Goal: Information Seeking & Learning: Learn about a topic

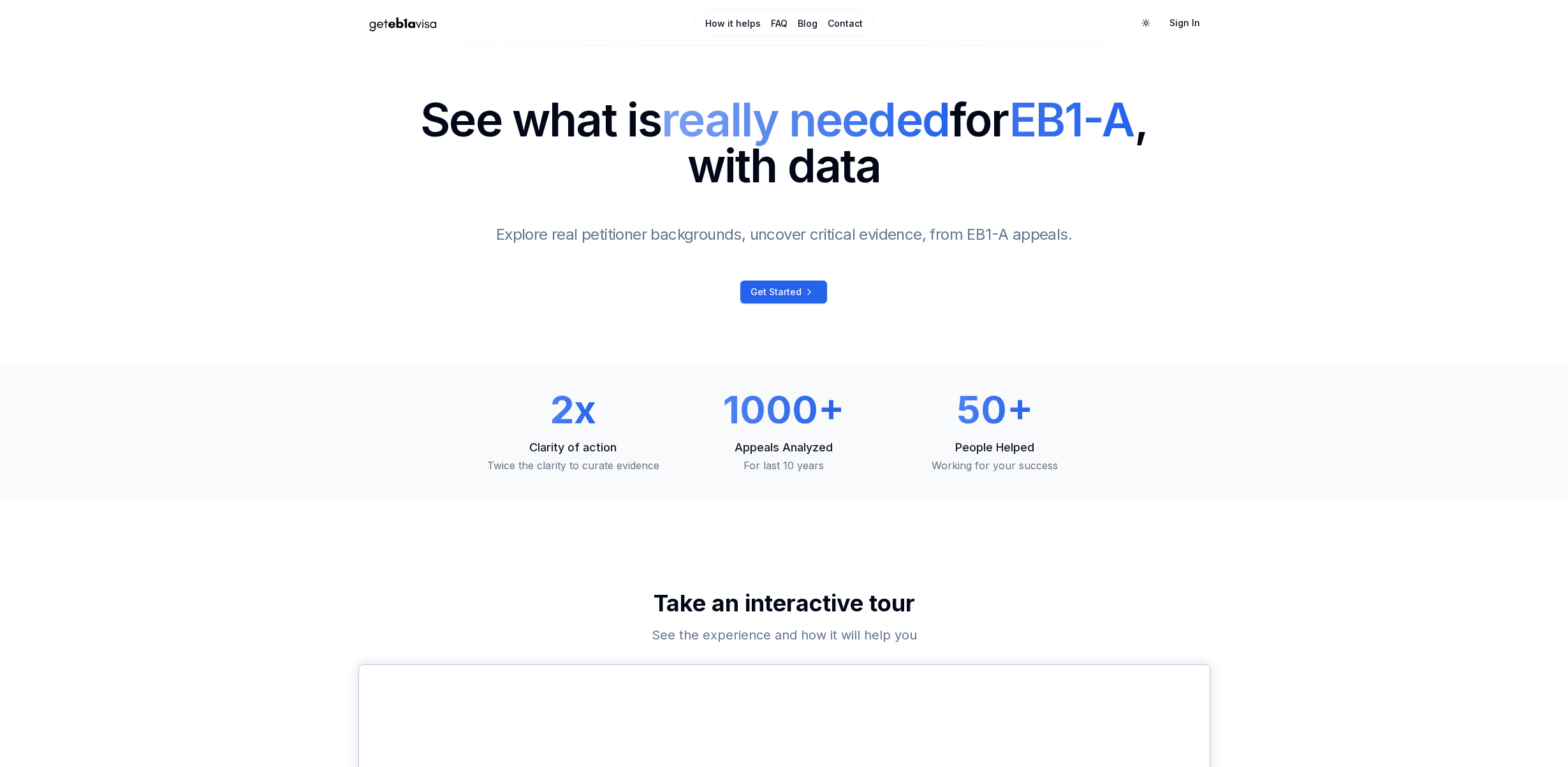
click at [748, 31] on ul "How it helps FAQ Blog Contact" at bounding box center [784, 23] width 158 height 15
click at [770, 30] on link "FAQ" at bounding box center [778, 23] width 16 height 13
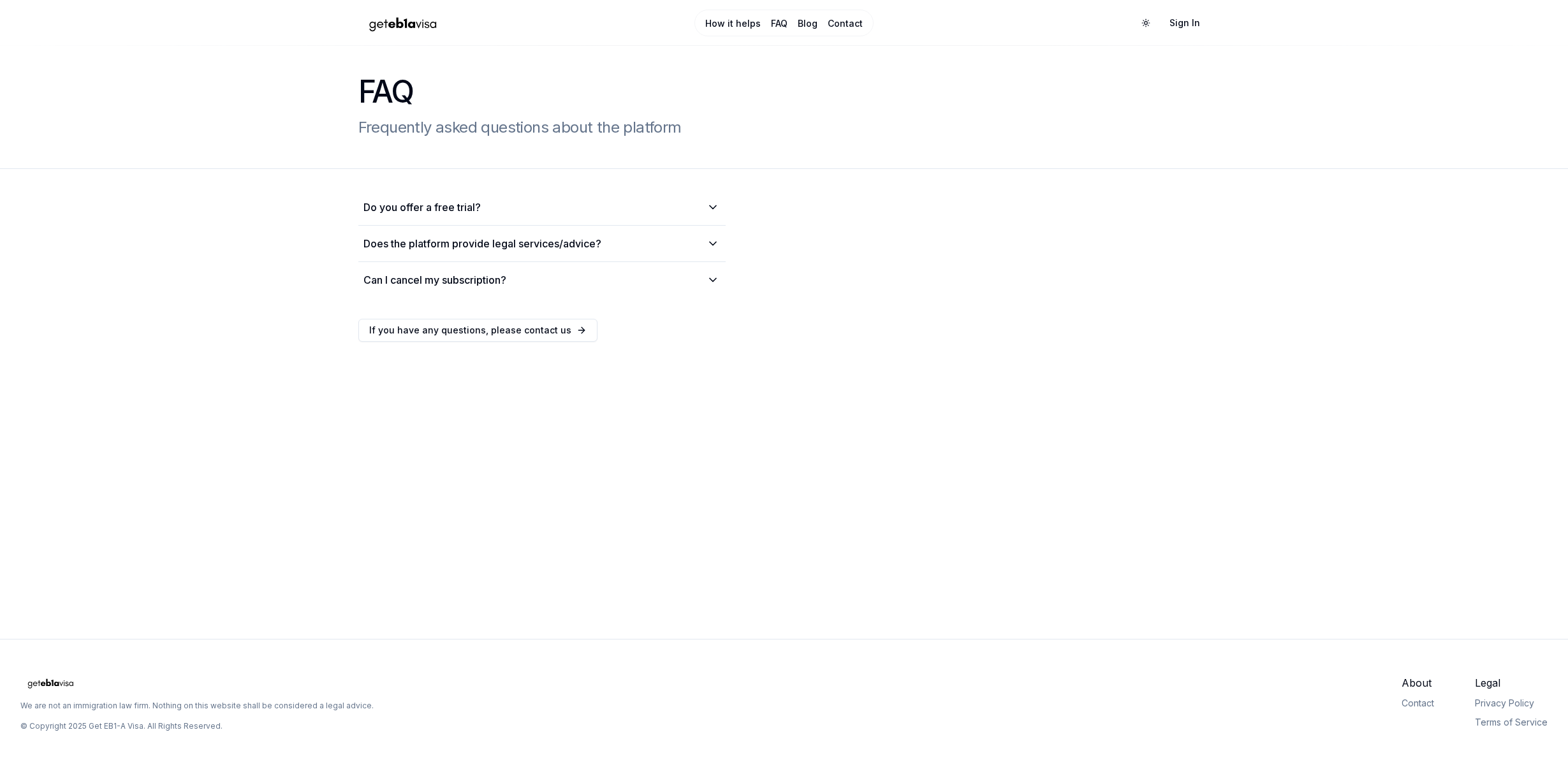
click at [691, 226] on details "Do you offer a free trial? We have a Free plan that shows you the features of t…" at bounding box center [541, 208] width 367 height 37
click at [688, 226] on details "Do you offer a free trial? We have a Free plan that shows you the features of t…" at bounding box center [541, 208] width 367 height 37
click at [687, 215] on summary "Do you offer a free trial?" at bounding box center [541, 207] width 357 height 15
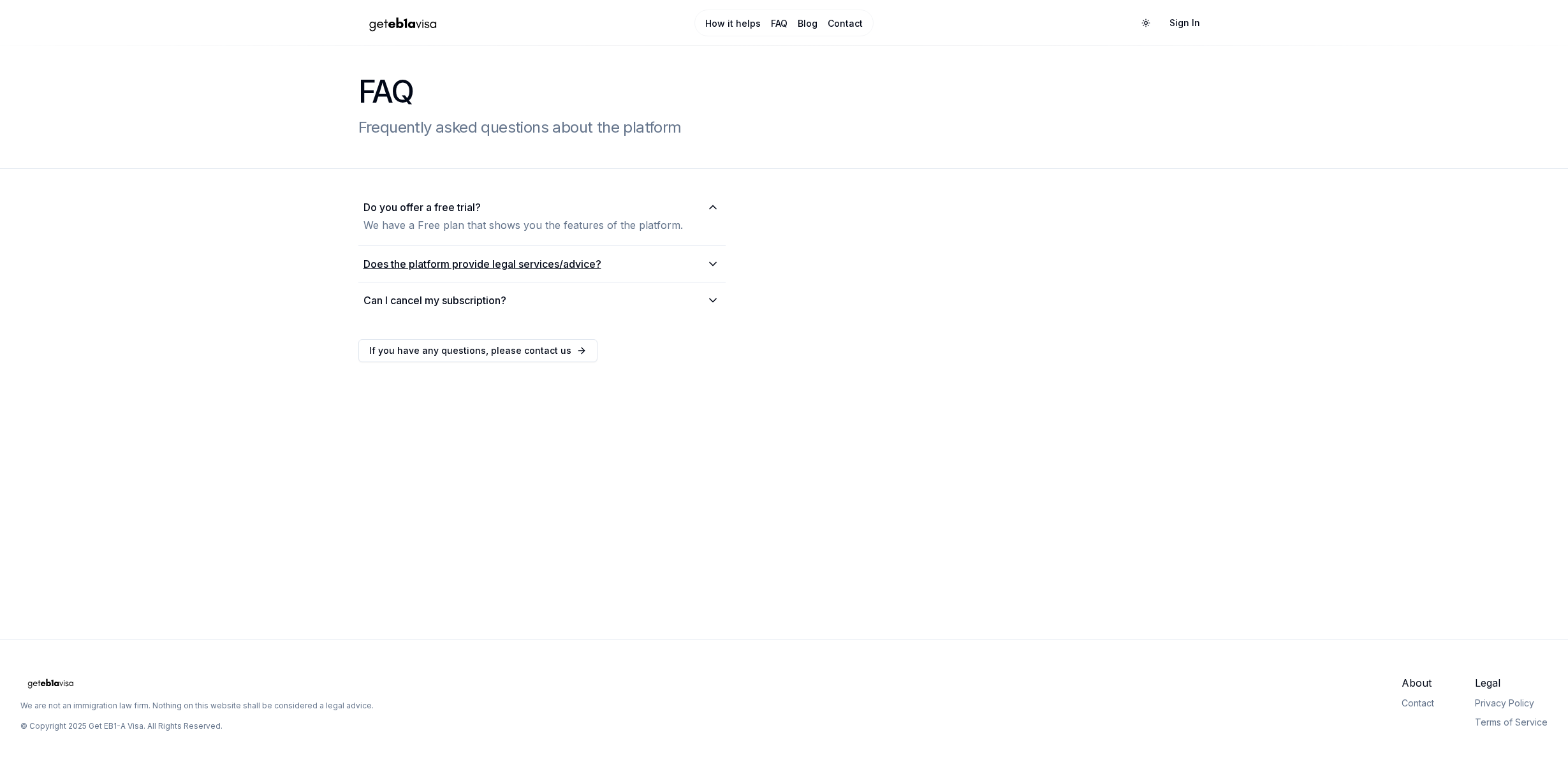
click at [590, 272] on h2 "Does the platform provide legal services/advice?" at bounding box center [482, 264] width 238 height 15
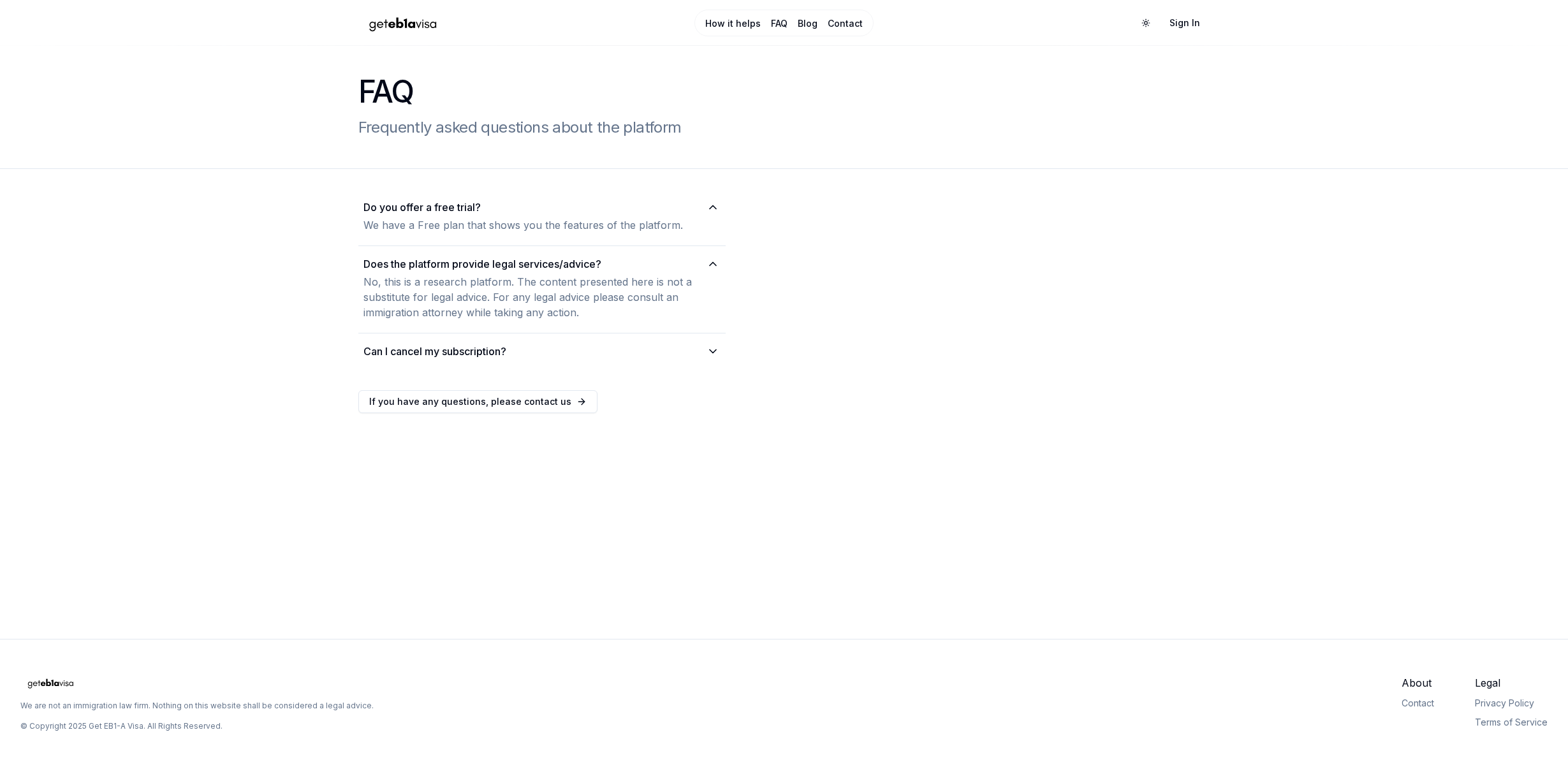
click at [708, 30] on link "How it helps" at bounding box center [733, 23] width 55 height 13
